Goal: Communication & Community: Answer question/provide support

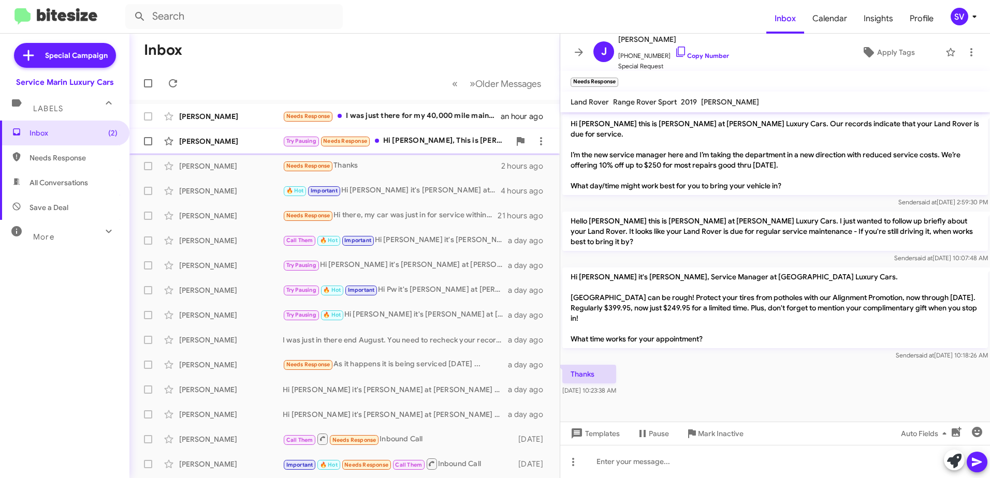
click at [442, 142] on div "Try Pausing Needs Response Hi Yordano, This is Nancy and my husband Douglas is …" at bounding box center [396, 141] width 227 height 12
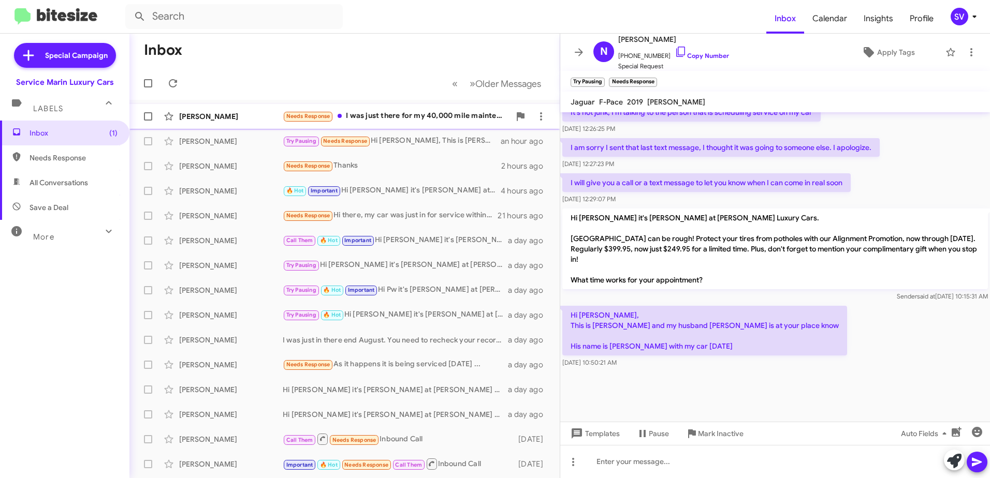
click at [385, 115] on div "Needs Response I was just there for my 40,000 mile maintenance a few weeks ago.…" at bounding box center [396, 116] width 227 height 12
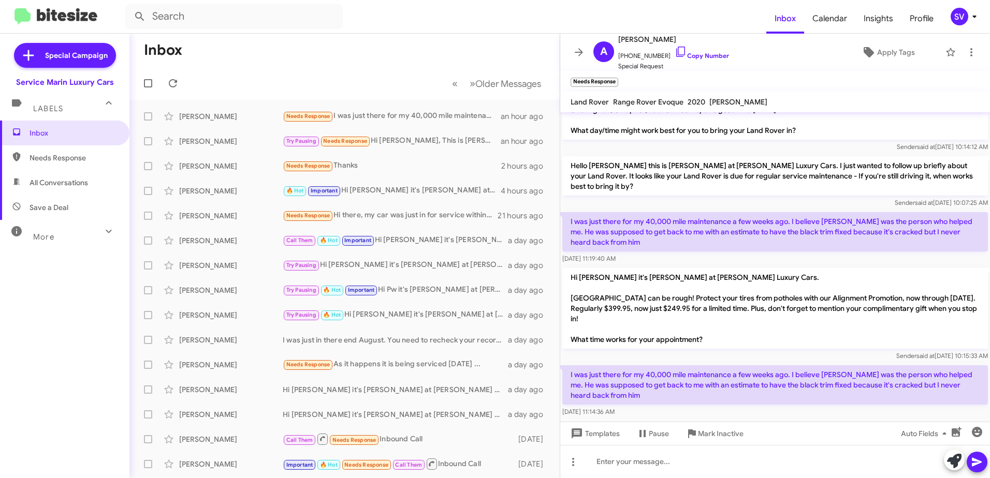
click at [778, 73] on mat-toolbar "Needs Response ×" at bounding box center [775, 81] width 430 height 21
